Goal: Find specific page/section: Find specific page/section

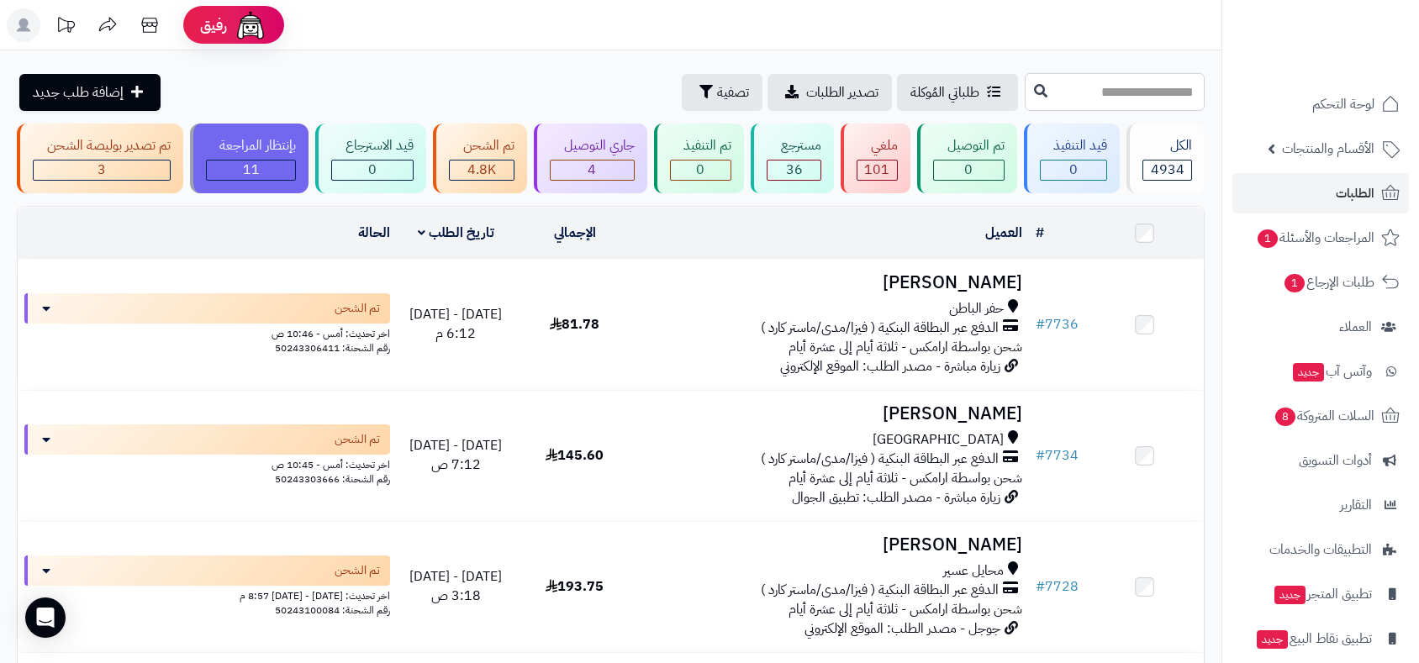
click at [1025, 94] on input "text" at bounding box center [1115, 92] width 180 height 38
click at [1297, 153] on span "الأقسام والمنتجات" at bounding box center [1328, 149] width 92 height 24
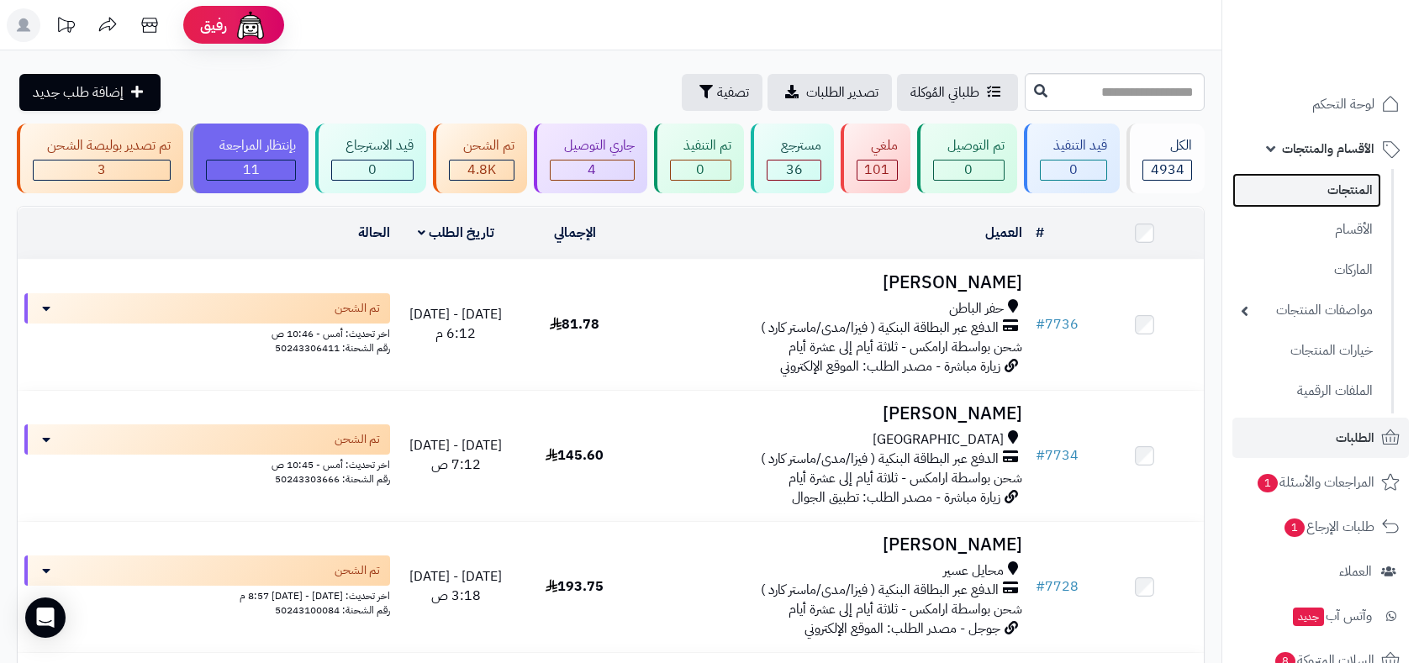
click at [1338, 197] on link "المنتجات" at bounding box center [1307, 190] width 149 height 34
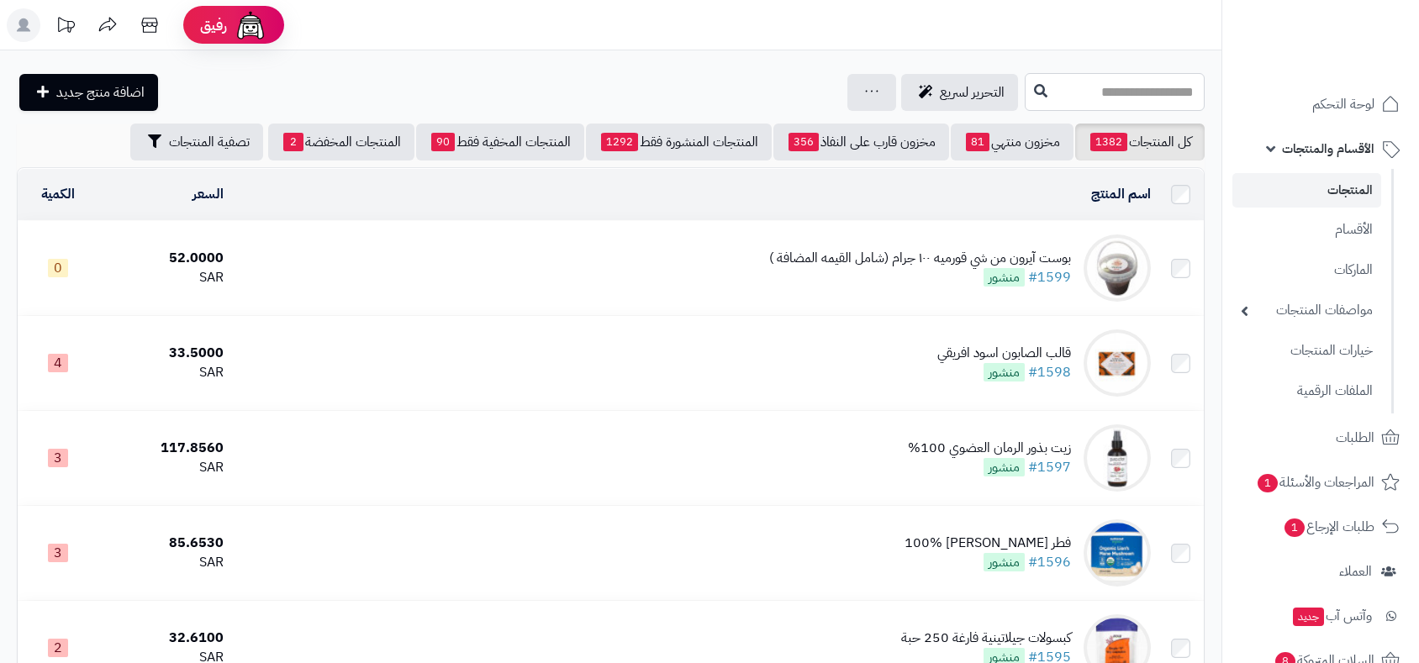
click at [1049, 88] on input "text" at bounding box center [1115, 92] width 180 height 38
type input "********"
click at [1034, 87] on icon at bounding box center [1040, 89] width 13 height 13
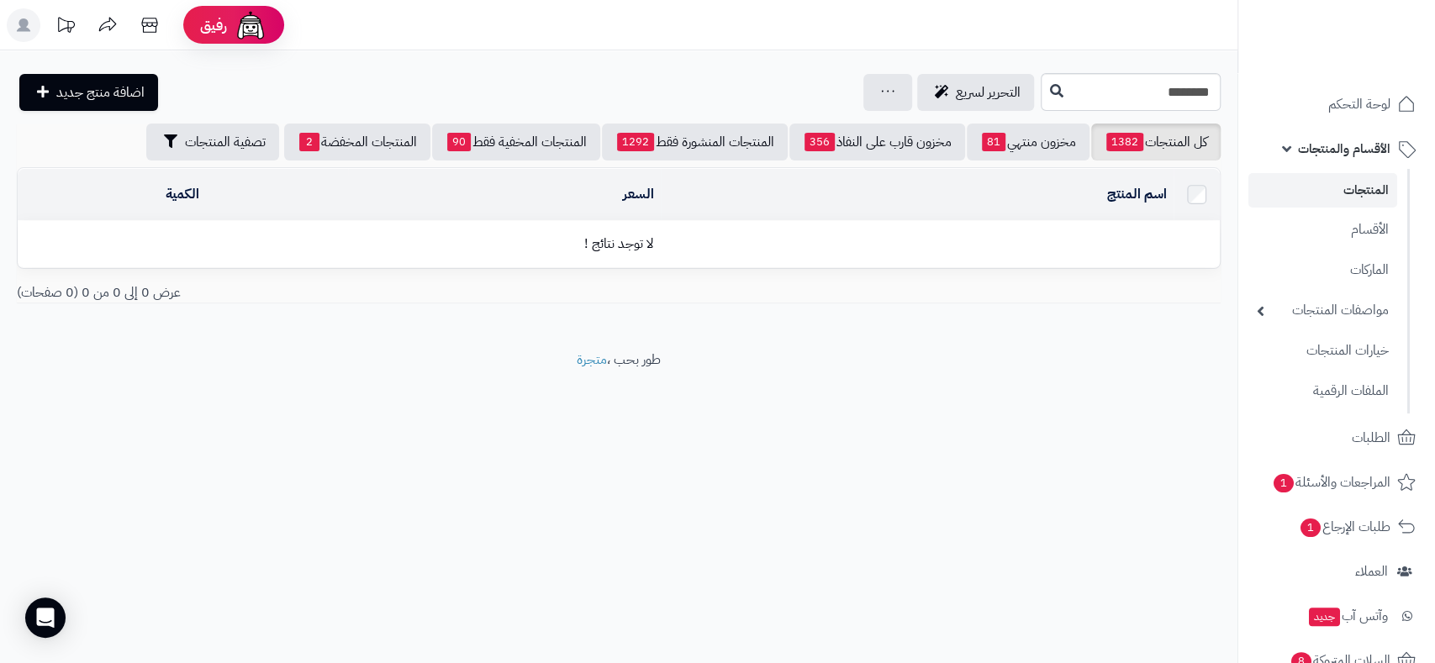
click at [1357, 196] on link "المنتجات" at bounding box center [1323, 190] width 149 height 34
